Goal: Task Accomplishment & Management: Manage account settings

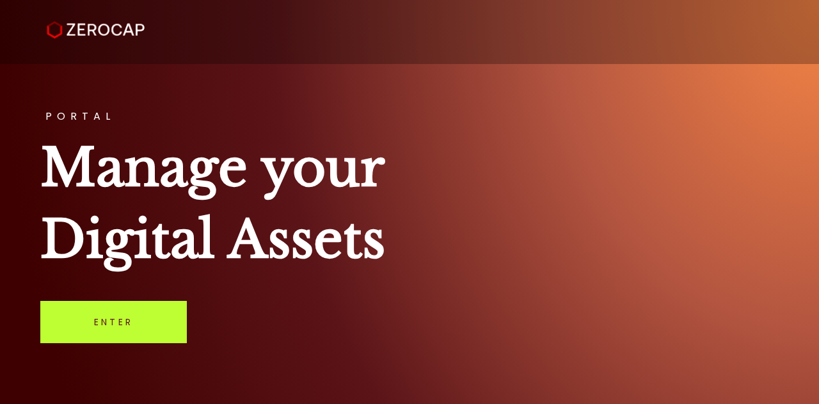
click at [133, 320] on link "Enter" at bounding box center [113, 322] width 147 height 42
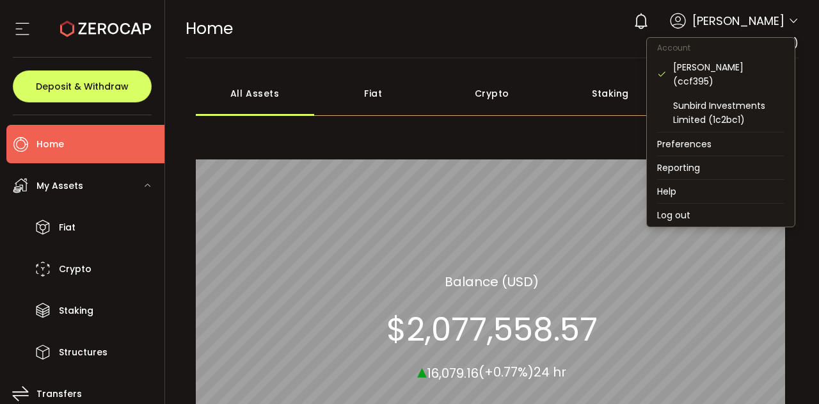
click at [788, 24] on icon at bounding box center [793, 21] width 10 height 10
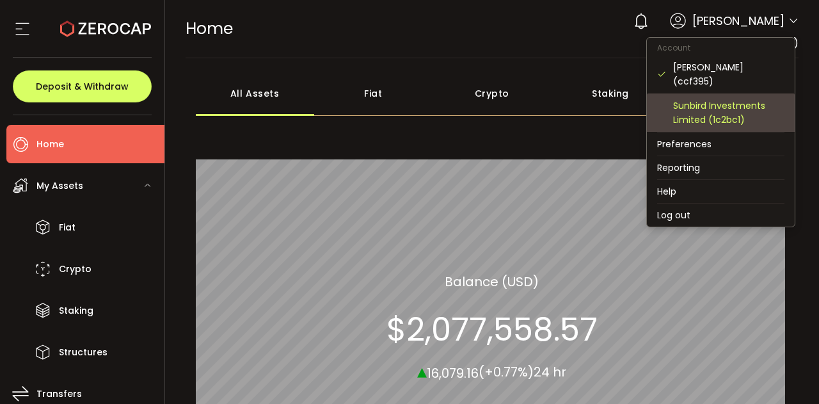
click at [722, 115] on div "Sunbird Investments Limited (1c2bc1)" at bounding box center [728, 113] width 111 height 28
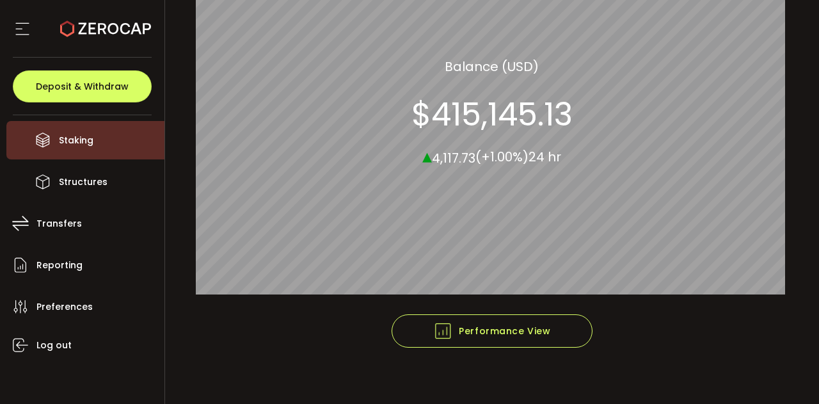
scroll to position [170, 0]
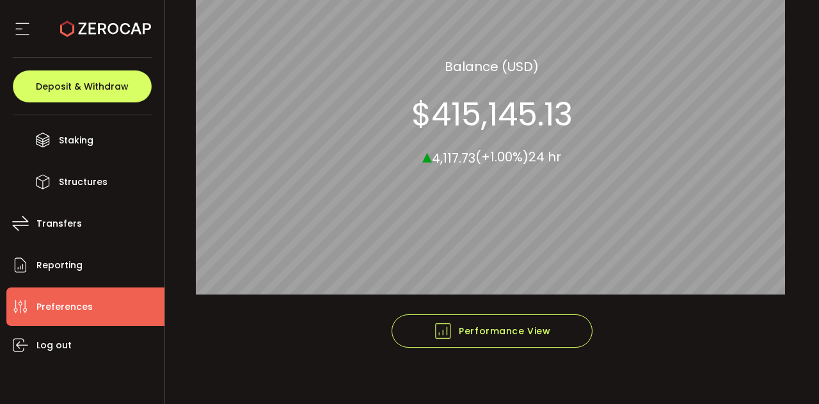
click at [58, 305] on span "Preferences" at bounding box center [64, 307] width 56 height 19
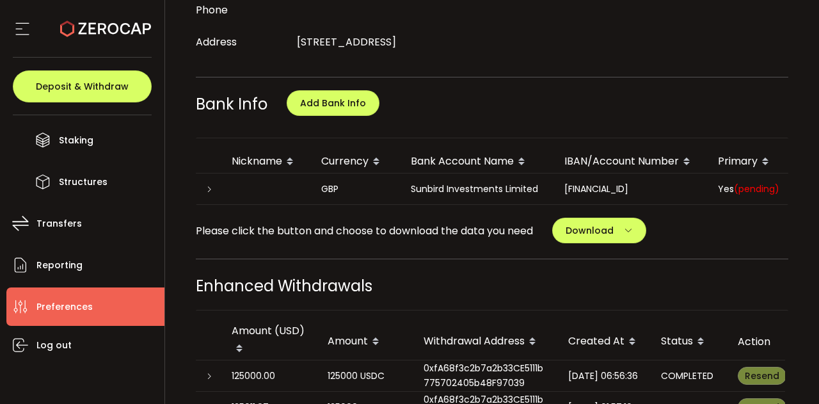
scroll to position [578, 0]
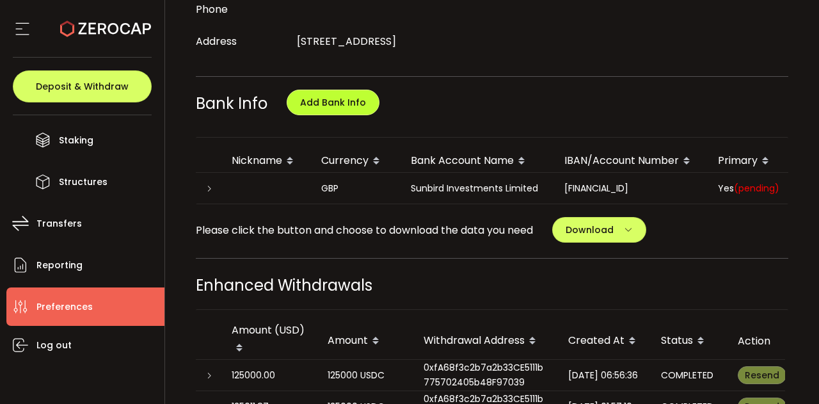
click at [335, 109] on span "Add Bank Info" at bounding box center [333, 102] width 66 height 13
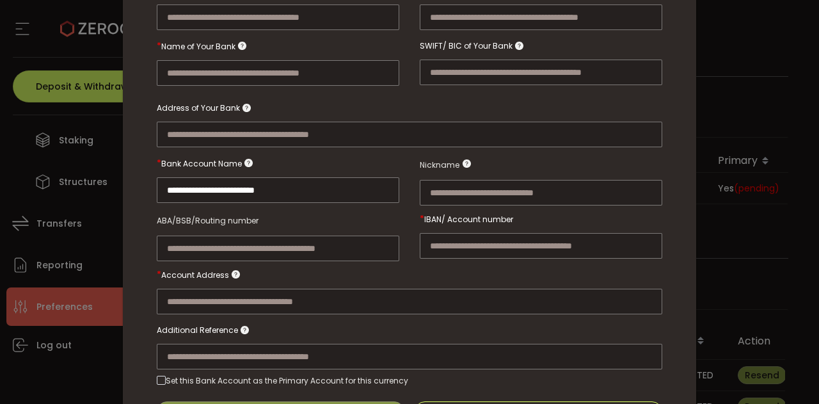
scroll to position [0, 0]
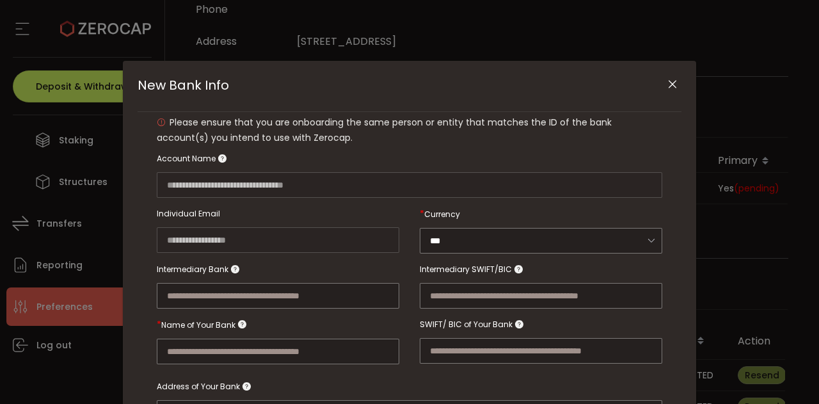
click at [668, 84] on icon "Close" at bounding box center [672, 84] width 13 height 13
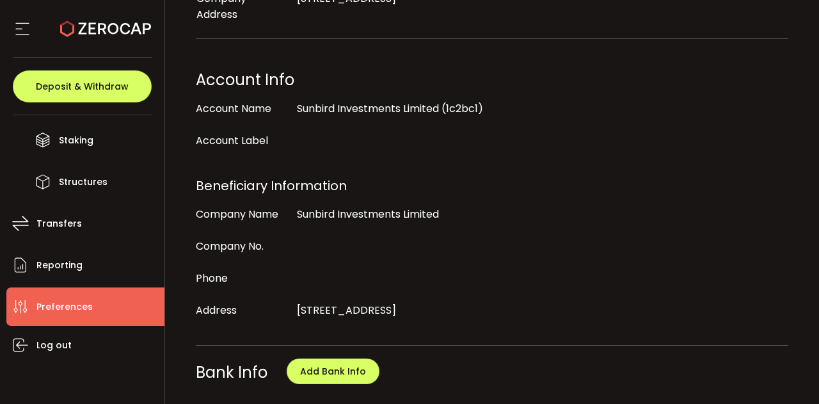
scroll to position [304, 0]
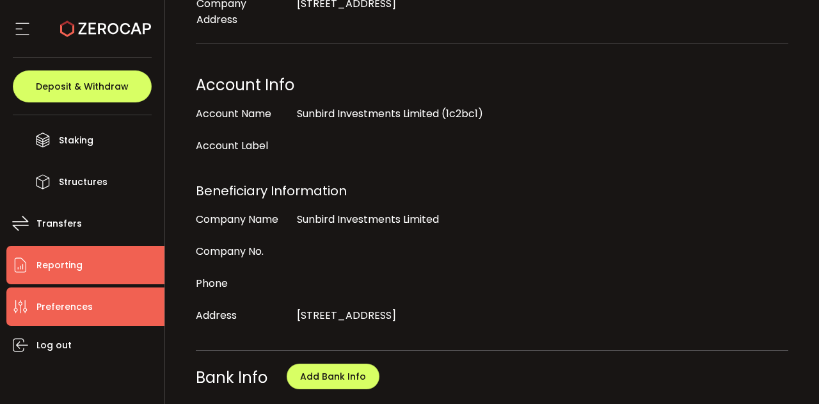
click at [58, 275] on li "Reporting" at bounding box center [85, 265] width 158 height 38
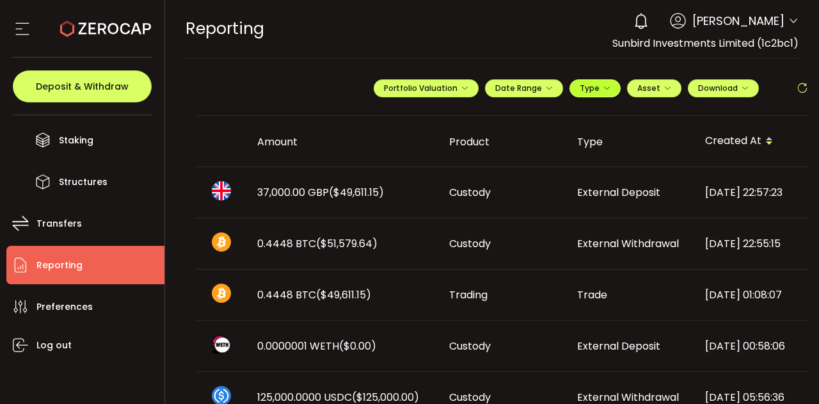
click at [605, 87] on icon "button" at bounding box center [607, 88] width 8 height 8
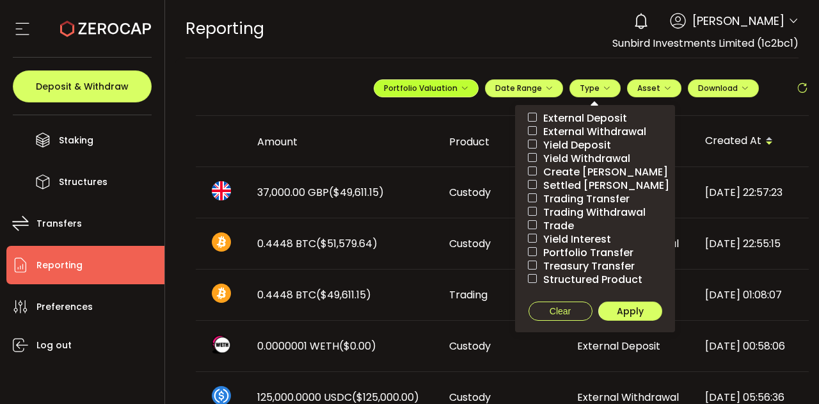
click at [461, 86] on icon "button" at bounding box center [465, 88] width 8 height 8
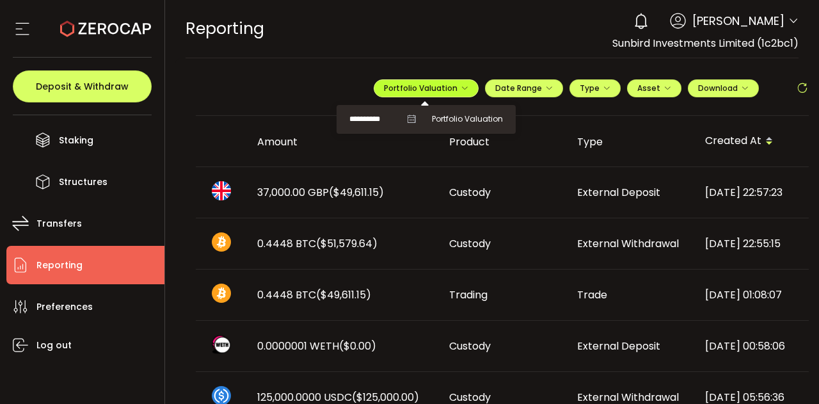
click at [463, 87] on icon "button" at bounding box center [465, 88] width 8 height 8
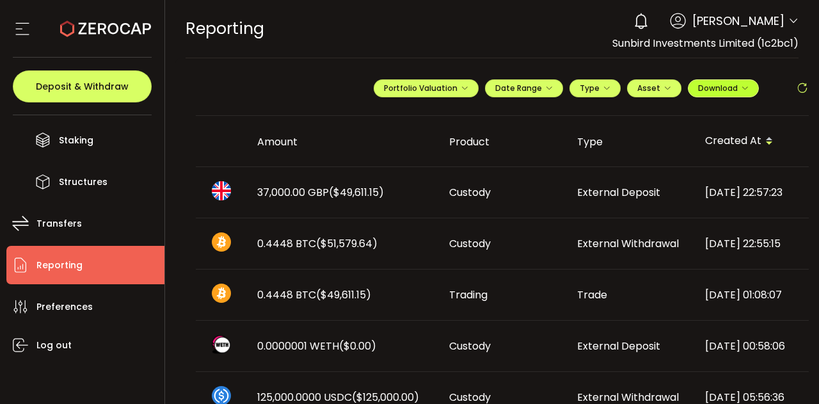
click at [733, 89] on span "Download" at bounding box center [723, 88] width 51 height 11
